Goal: Task Accomplishment & Management: Use online tool/utility

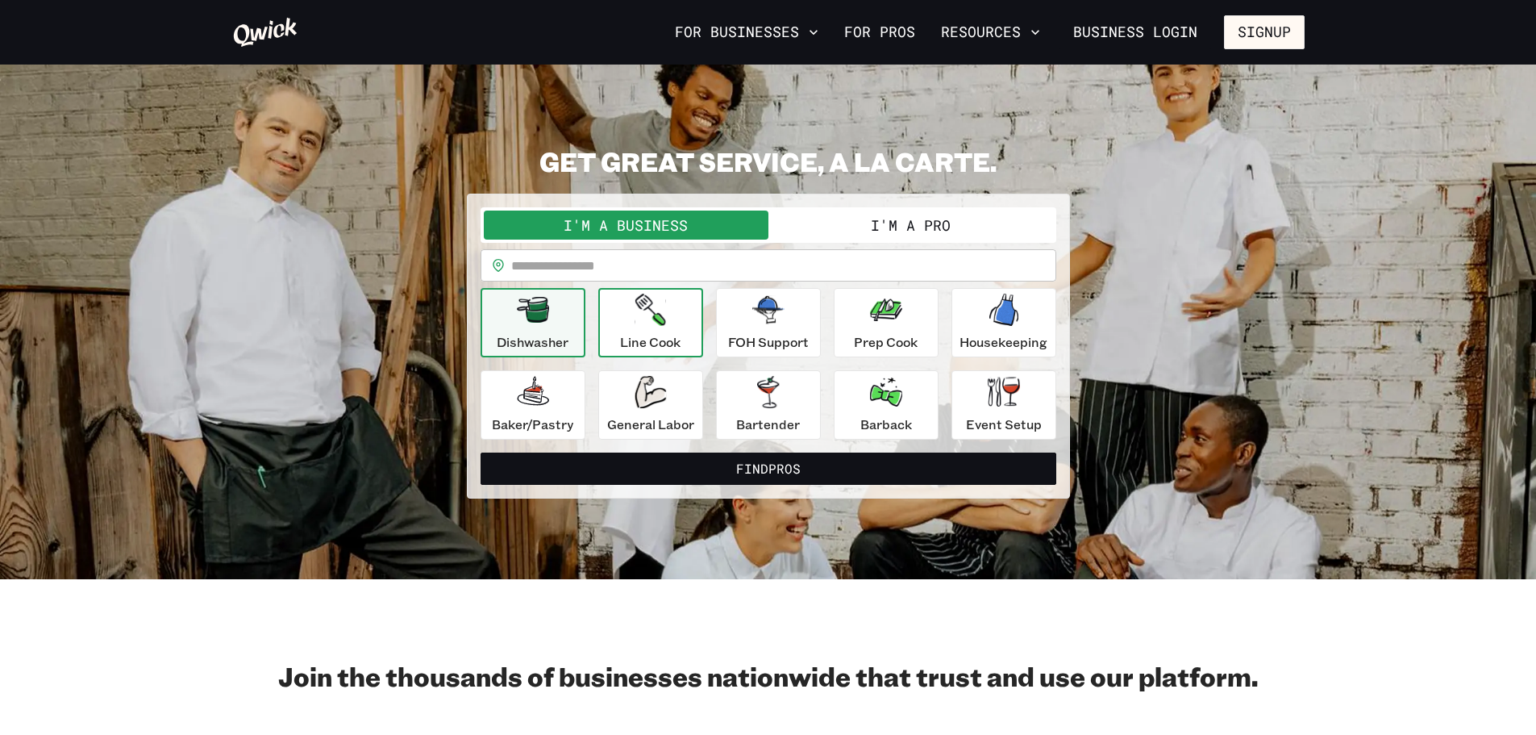
click at [627, 337] on p "Line Cook" at bounding box center [650, 341] width 60 height 19
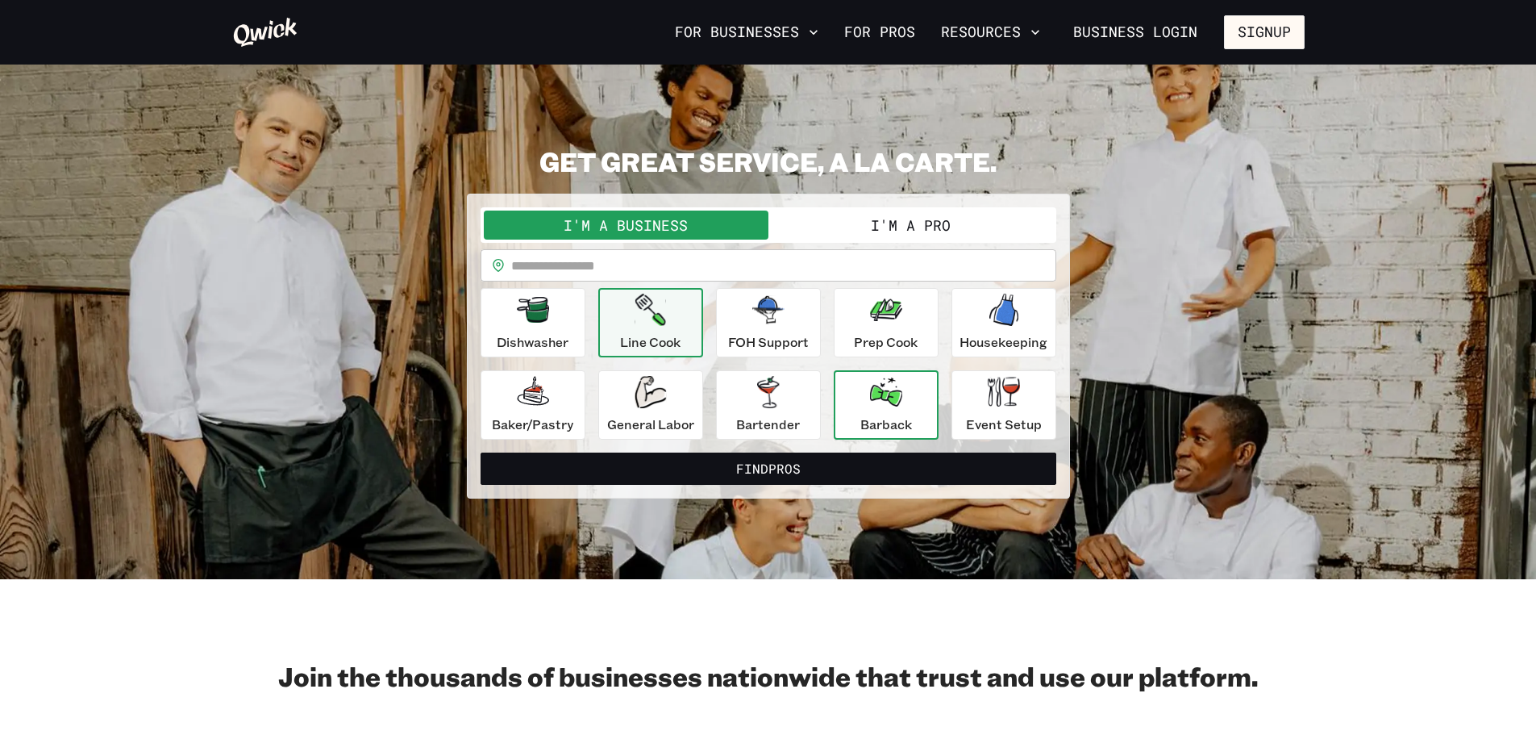
drag, startPoint x: 938, startPoint y: 394, endPoint x: 948, endPoint y: 394, distance: 10.5
click at [939, 394] on div "Dishwasher Line Cook FOH Support Prep Cook Housekeeping [PERSON_NAME]/Pastry Ge…" at bounding box center [769, 364] width 576 height 152
click at [1002, 407] on icon "button" at bounding box center [1004, 392] width 32 height 32
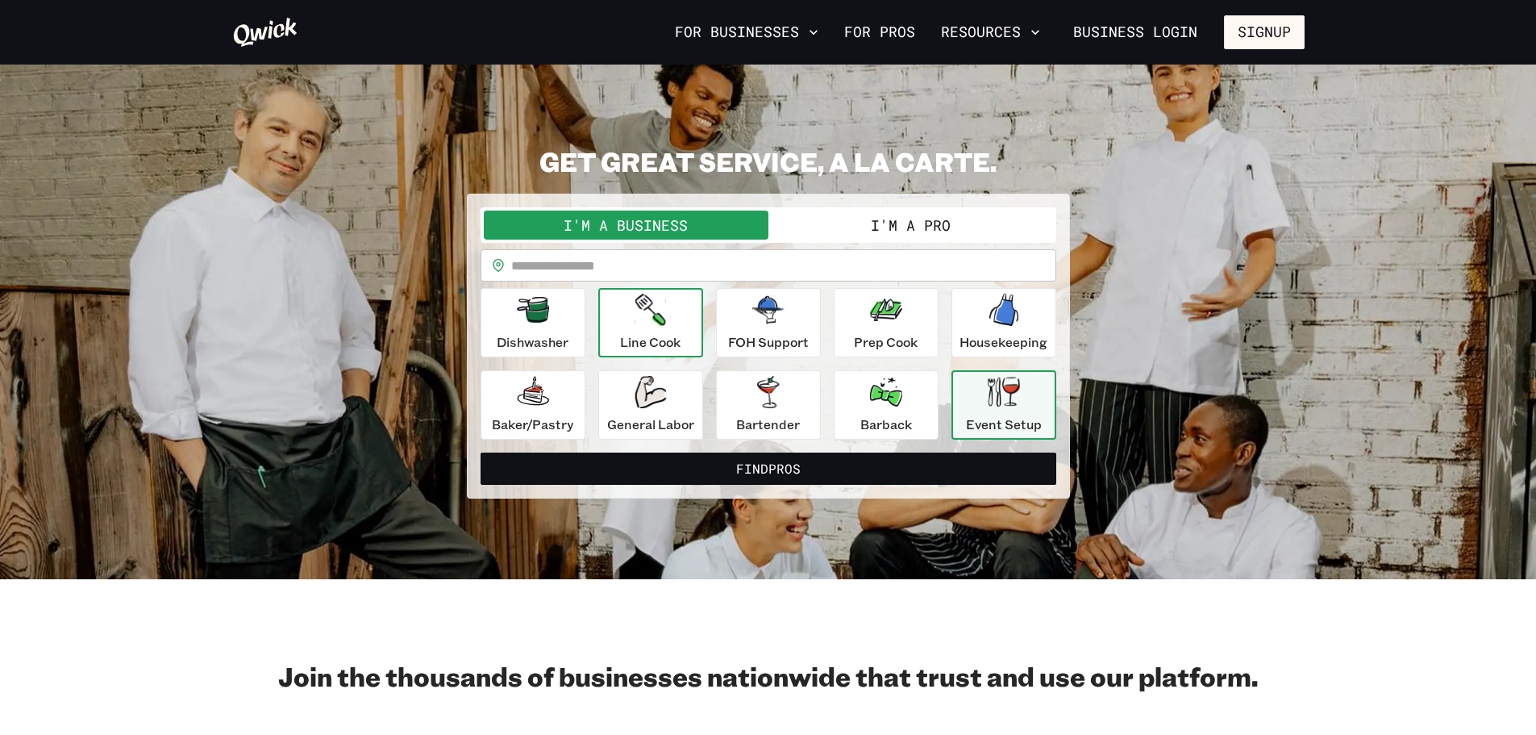
click at [678, 325] on div "Line Cook" at bounding box center [650, 323] width 60 height 58
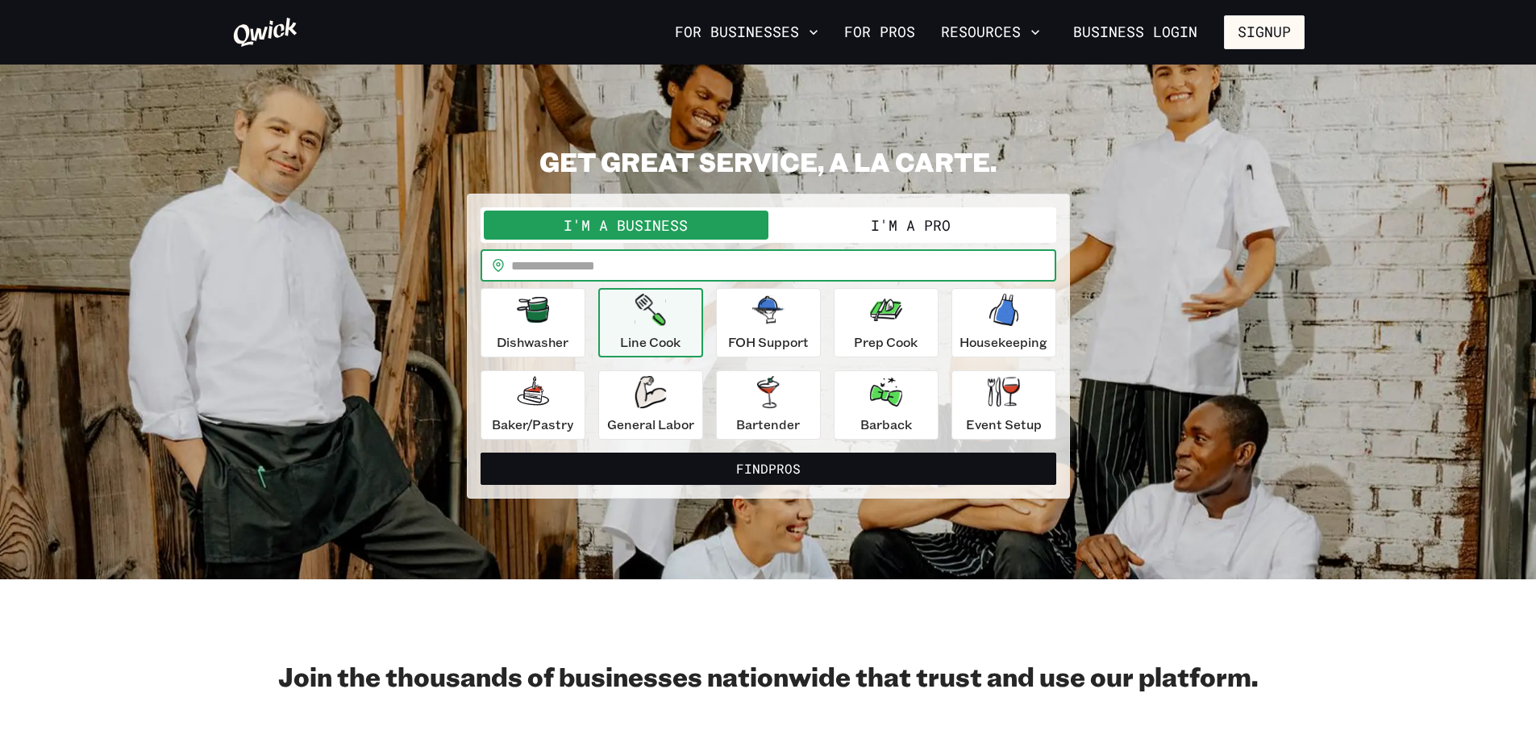
drag, startPoint x: 551, startPoint y: 262, endPoint x: 1381, endPoint y: 315, distance: 831.5
click at [580, 270] on input "text" at bounding box center [783, 265] width 545 height 32
type input "*****"
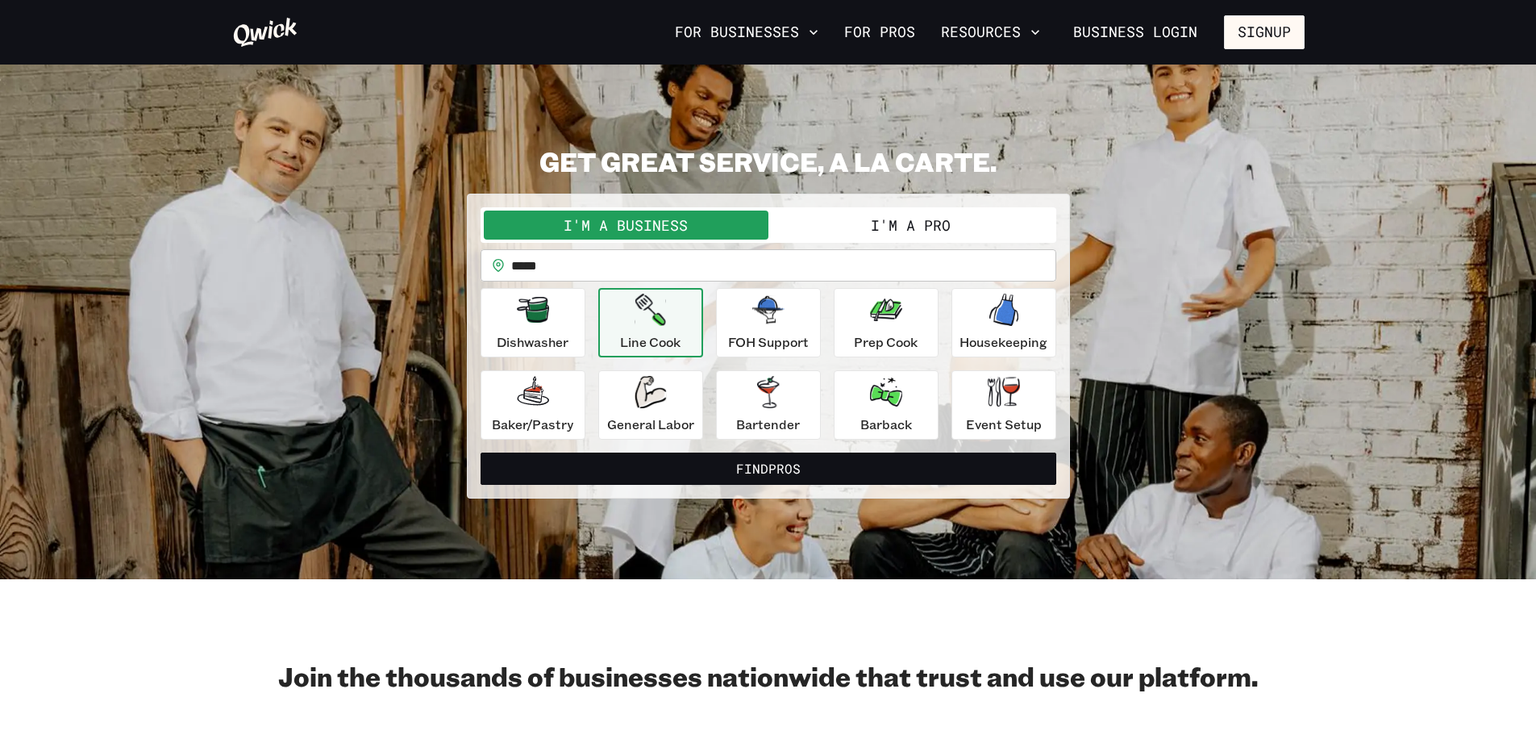
click at [894, 222] on button "I'm a Pro" at bounding box center [910, 224] width 285 height 29
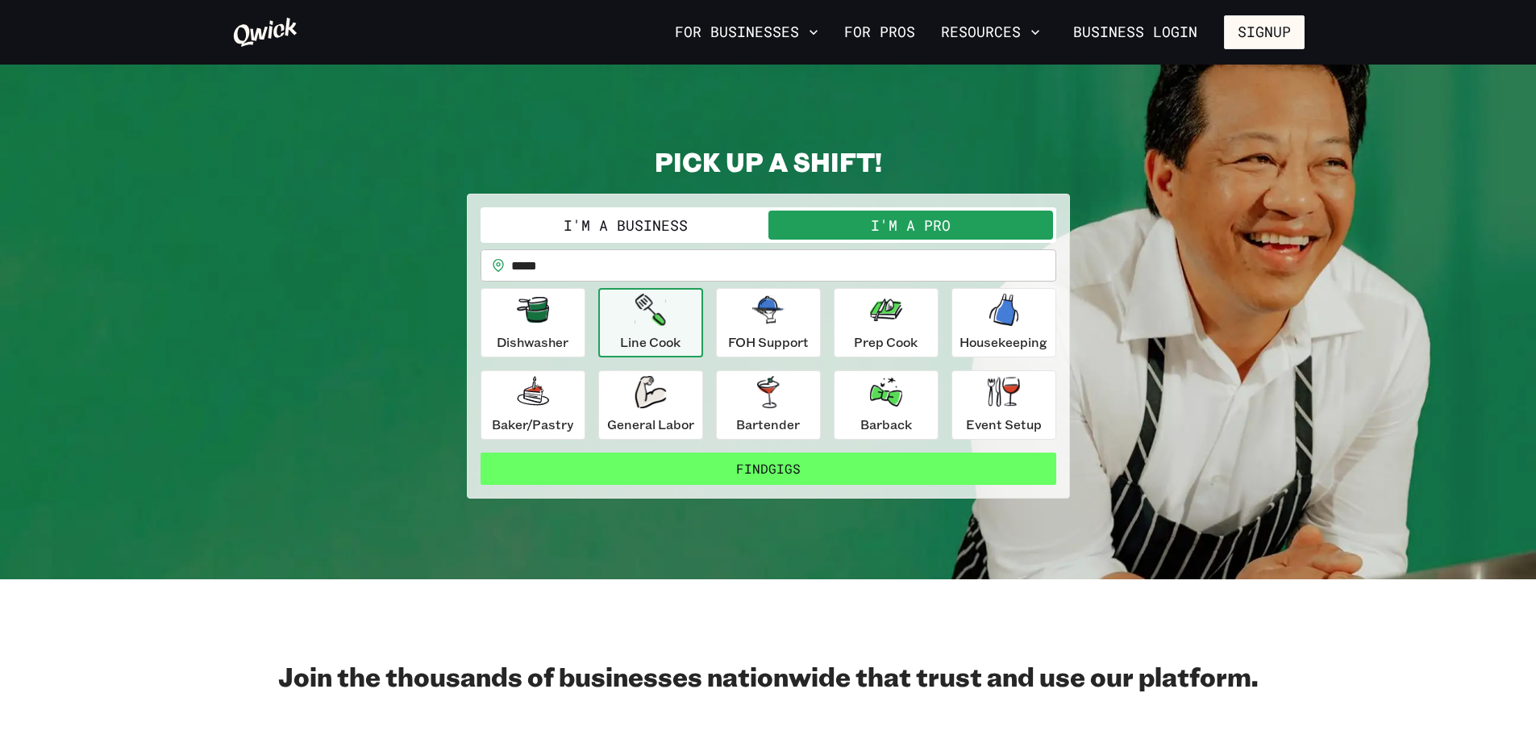
click at [707, 464] on button "Find Gigs" at bounding box center [769, 468] width 576 height 32
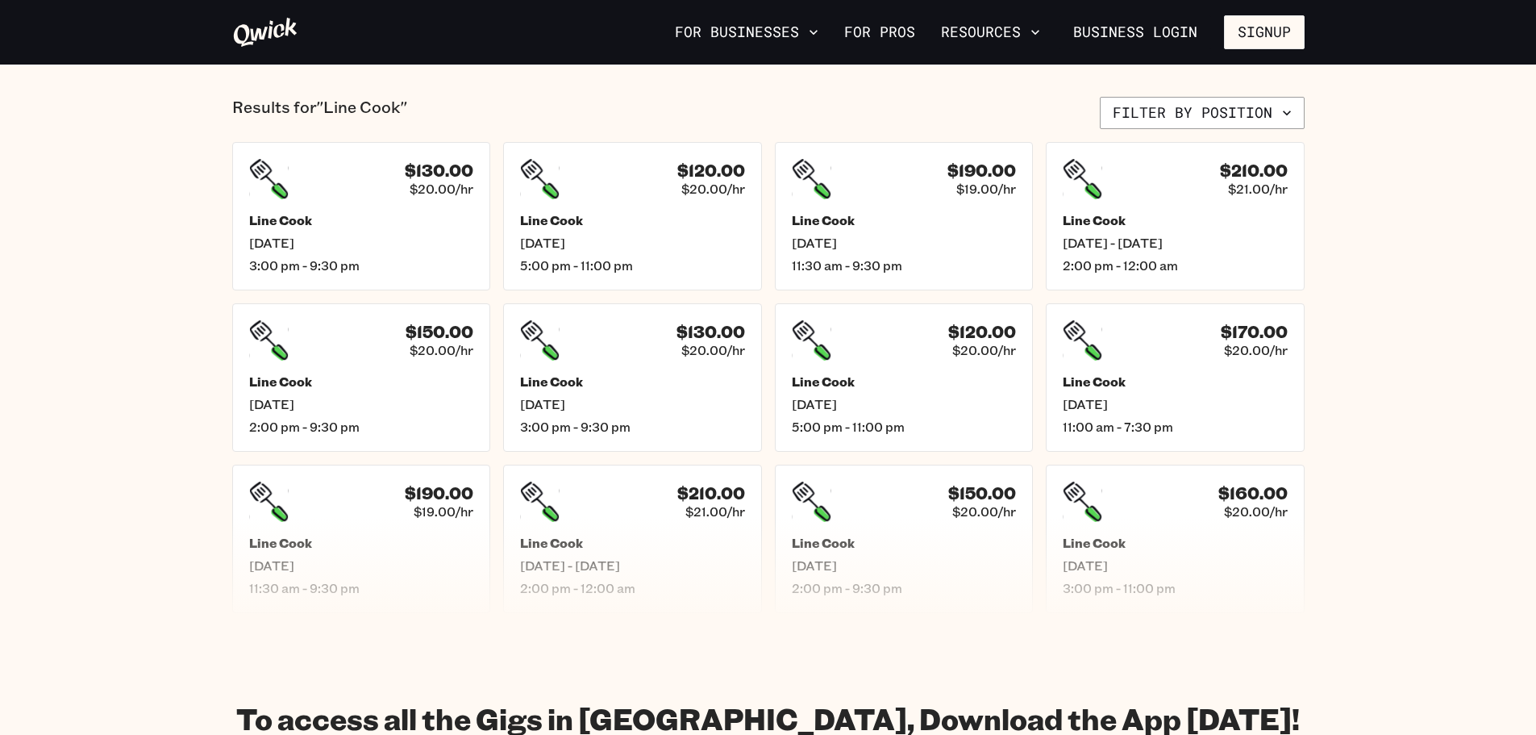
scroll to position [403, 0]
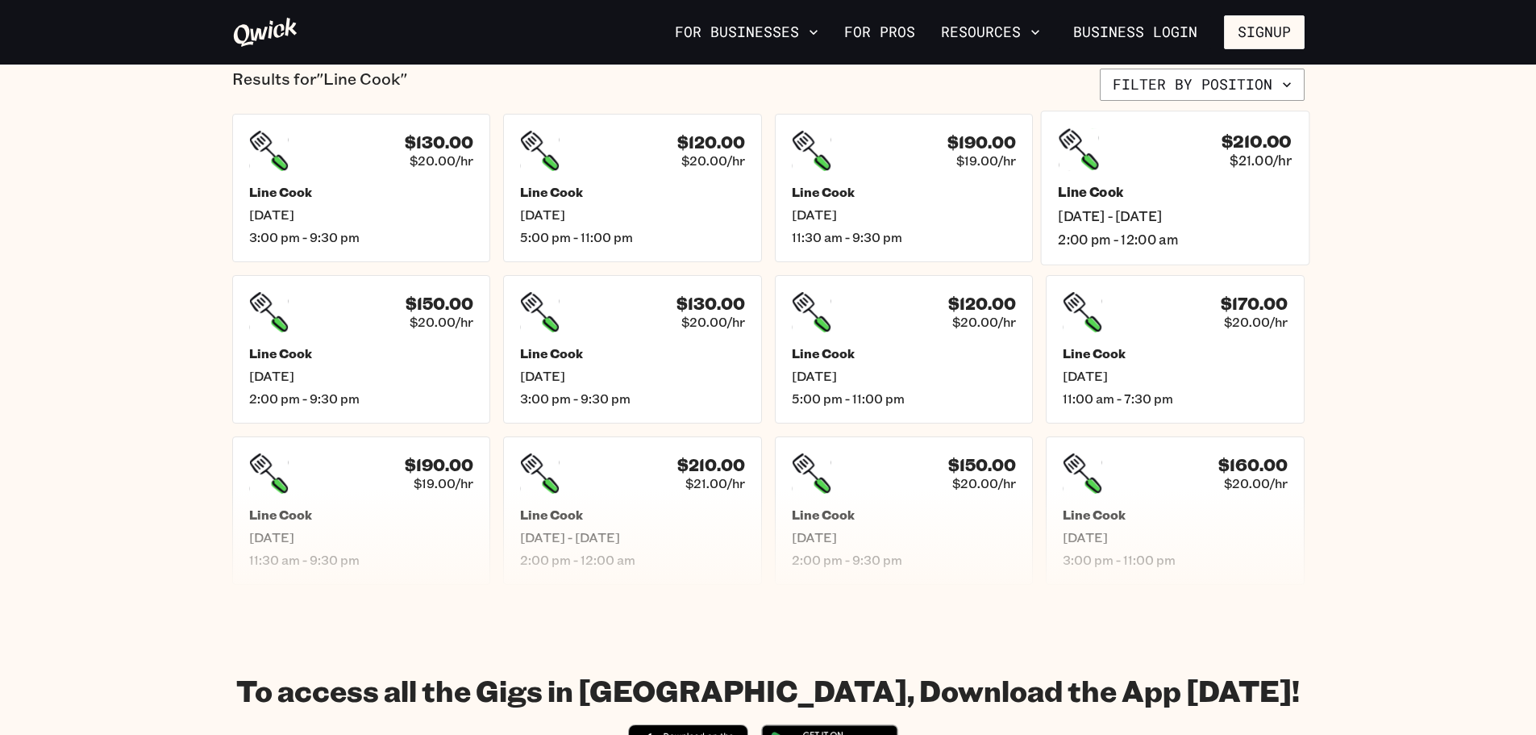
click at [1163, 188] on h5 "Line Cook" at bounding box center [1175, 192] width 234 height 17
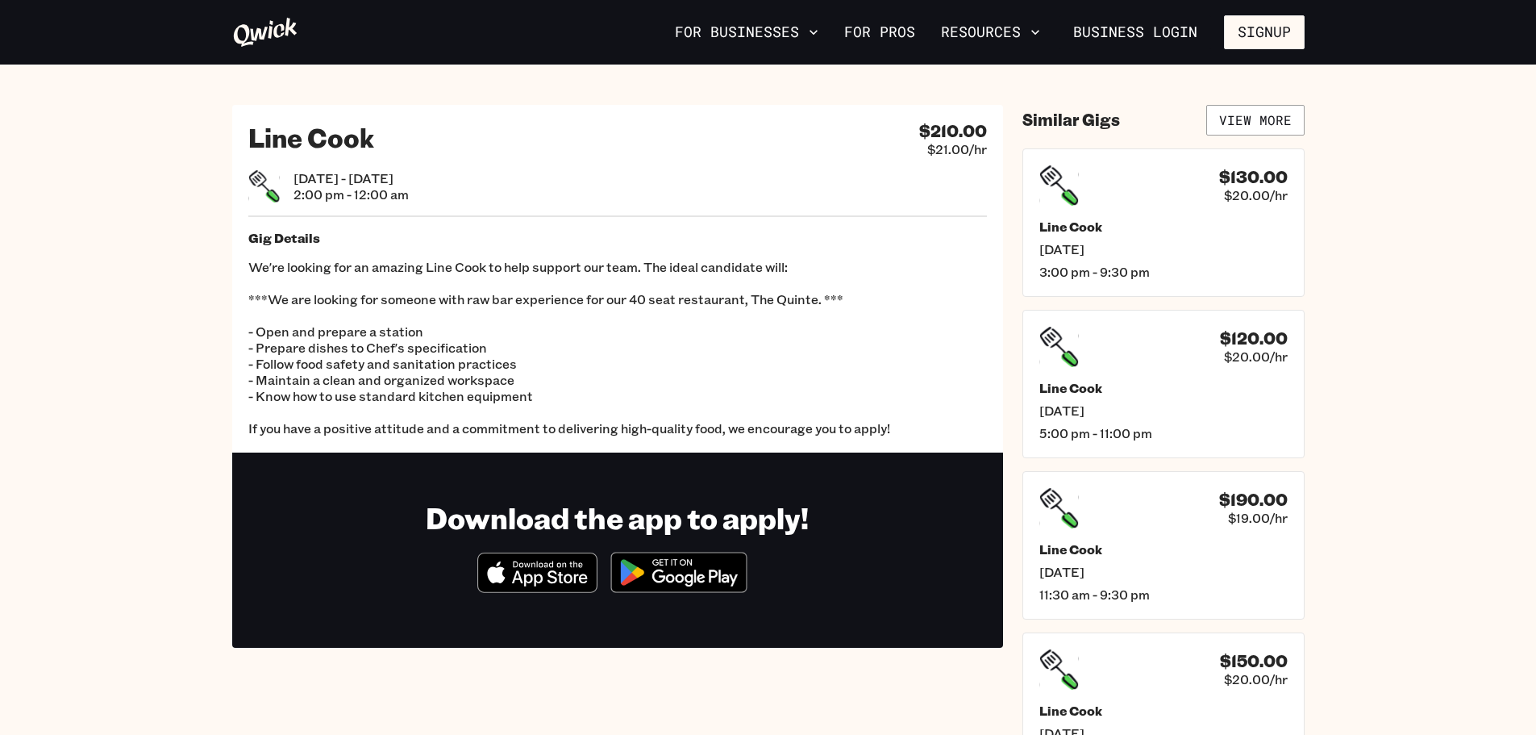
click at [941, 141] on span "$21.00/hr" at bounding box center [957, 149] width 60 height 16
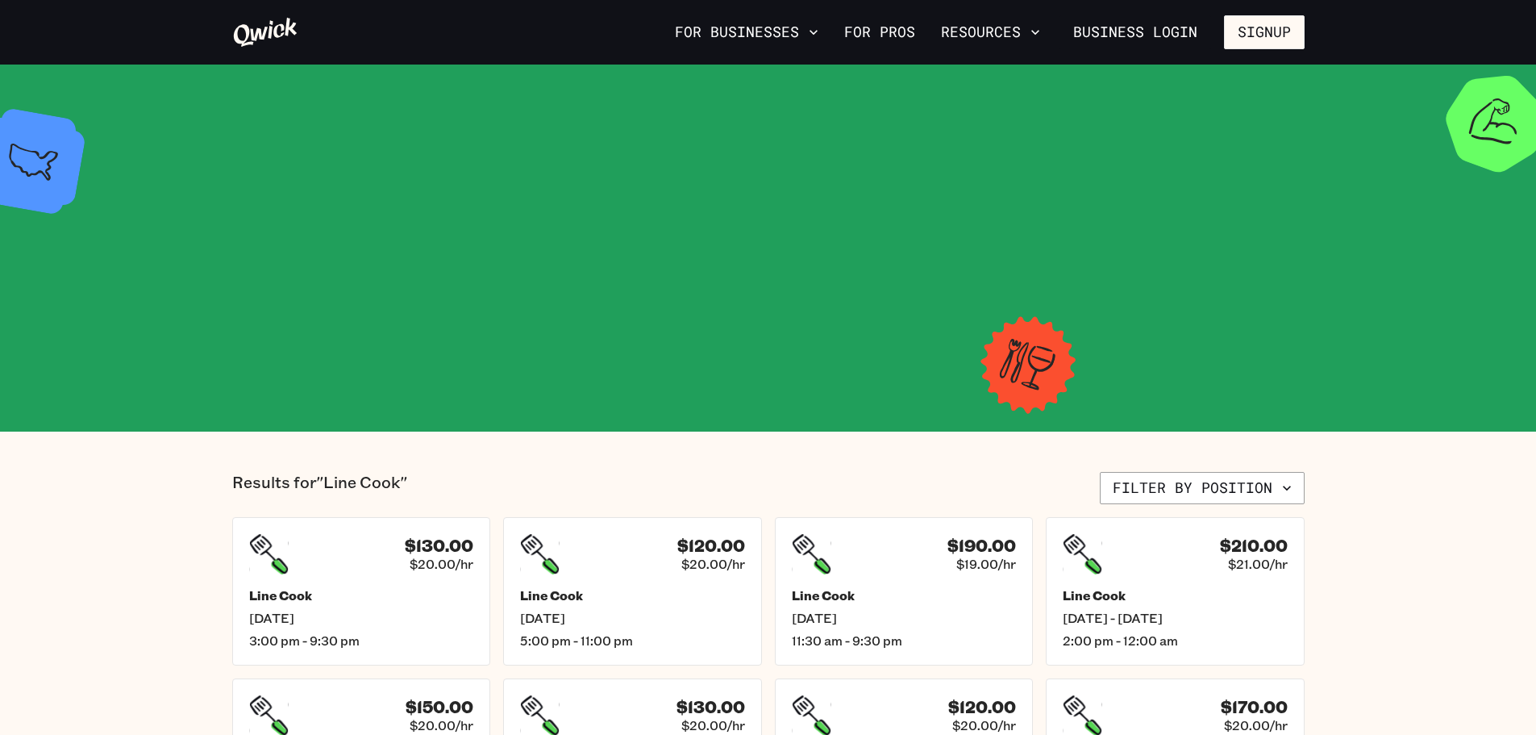
scroll to position [403, 0]
